Goal: Task Accomplishment & Management: Manage account settings

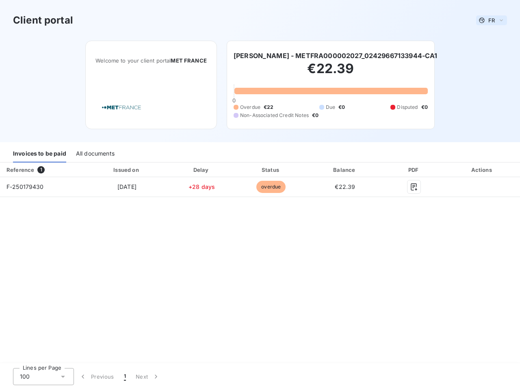
click at [491, 20] on span "FR" at bounding box center [491, 20] width 6 height 6
click at [335, 56] on h6 "[PERSON_NAME] - METFRA000002027_02429667133944-CA1" at bounding box center [335, 56] width 204 height 10
click at [39, 154] on div "Invoices to be paid" at bounding box center [39, 153] width 53 height 17
click at [95, 154] on div "All documents" at bounding box center [95, 153] width 39 height 17
